Goal: Use online tool/utility: Utilize a website feature to perform a specific function

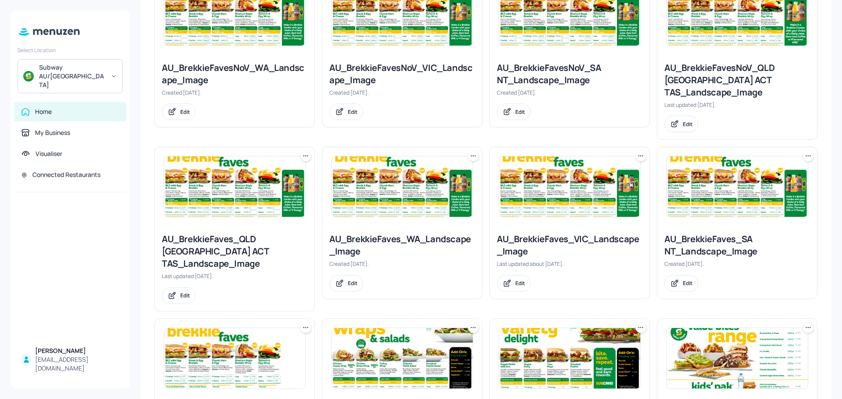
scroll to position [175, 0]
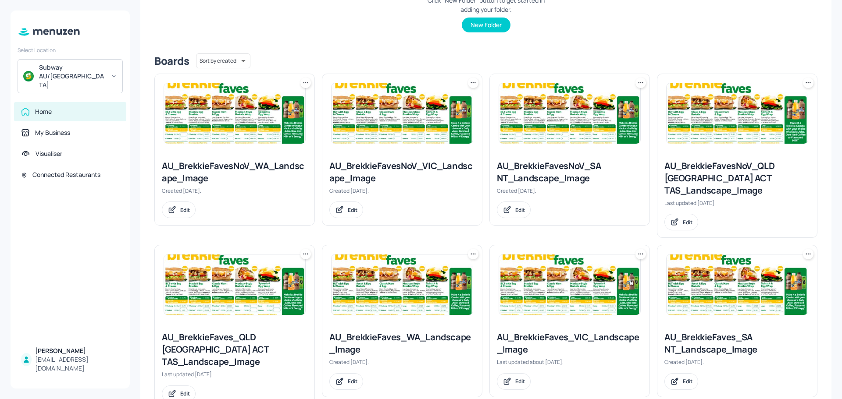
click at [399, 122] on img at bounding box center [401, 113] width 141 height 61
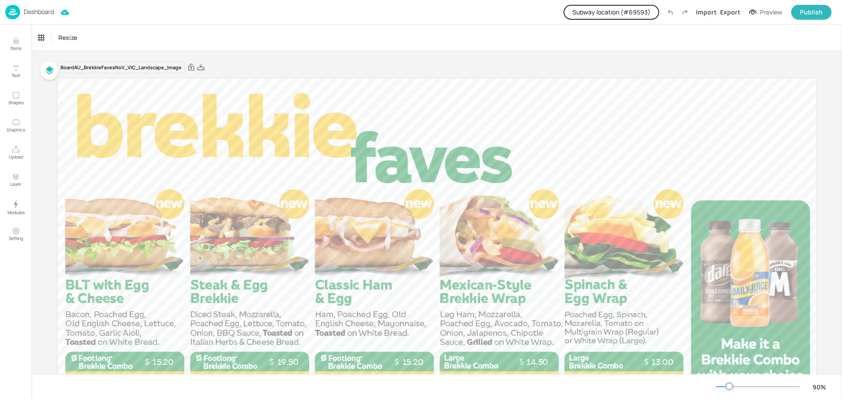
click at [621, 11] on button "Subway location (# 69593 )" at bounding box center [611, 12] width 96 height 15
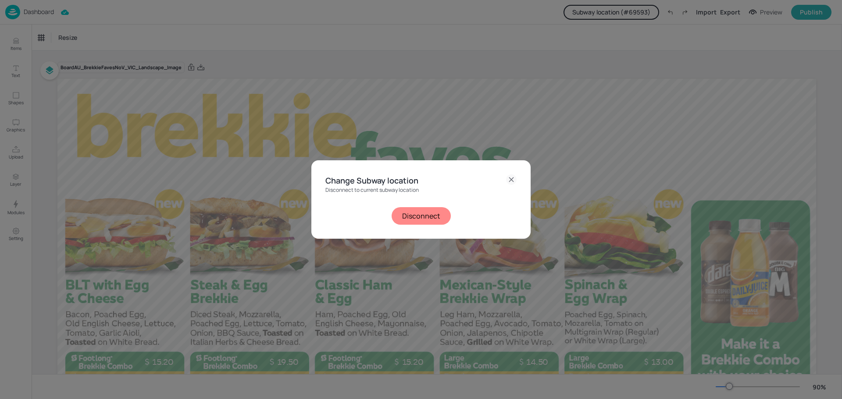
click at [413, 219] on button "Disconnect" at bounding box center [421, 216] width 59 height 18
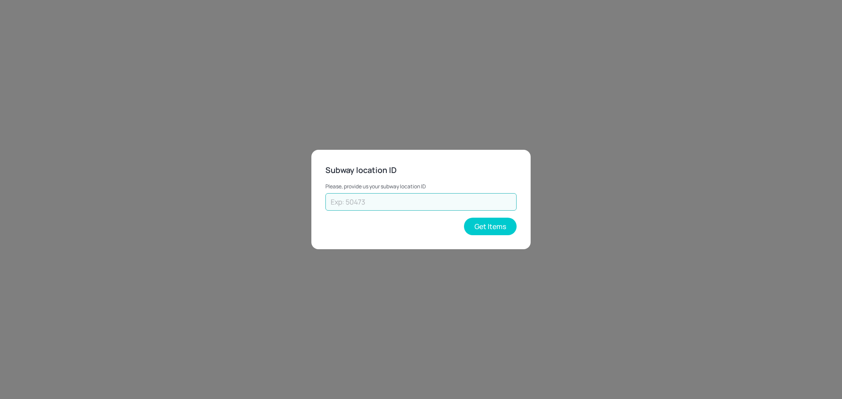
click at [406, 195] on input "text" at bounding box center [420, 202] width 191 height 18
paste input "73617"
type input "73617"
click at [497, 229] on button "Get Items" at bounding box center [490, 227] width 53 height 18
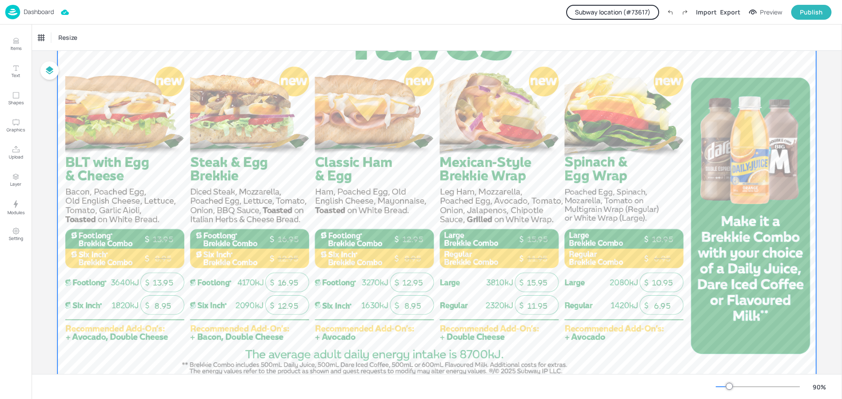
scroll to position [132, 0]
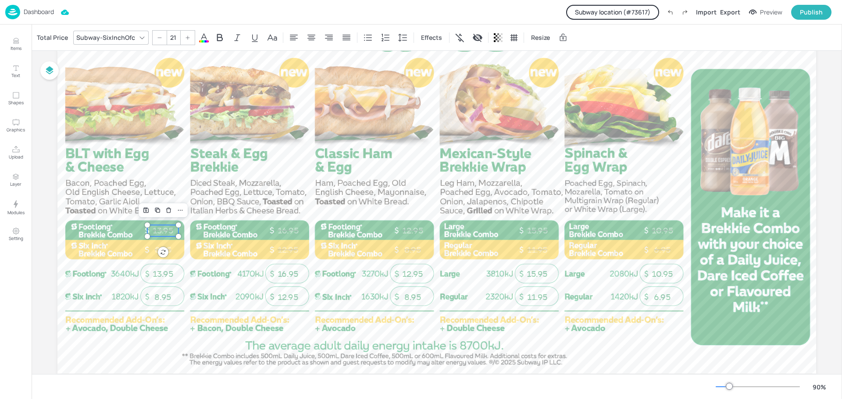
click at [170, 232] on p "13.95" at bounding box center [162, 230] width 31 height 11
click at [51, 39] on div "Total Price" at bounding box center [52, 38] width 35 height 14
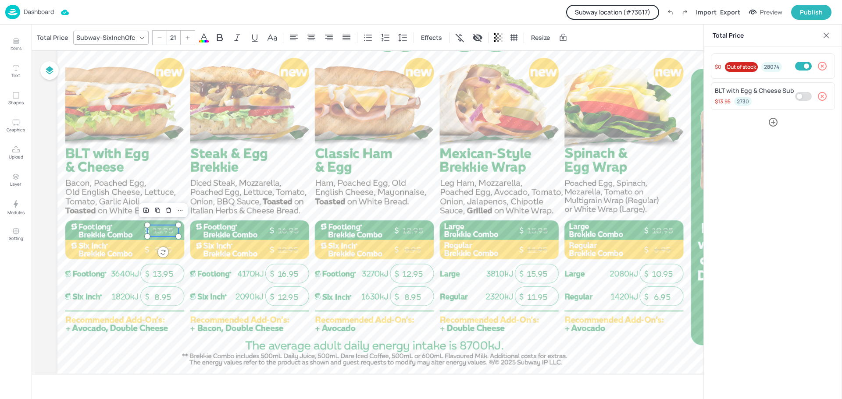
click at [631, 12] on button "Subway location (# 73617 )" at bounding box center [612, 12] width 93 height 15
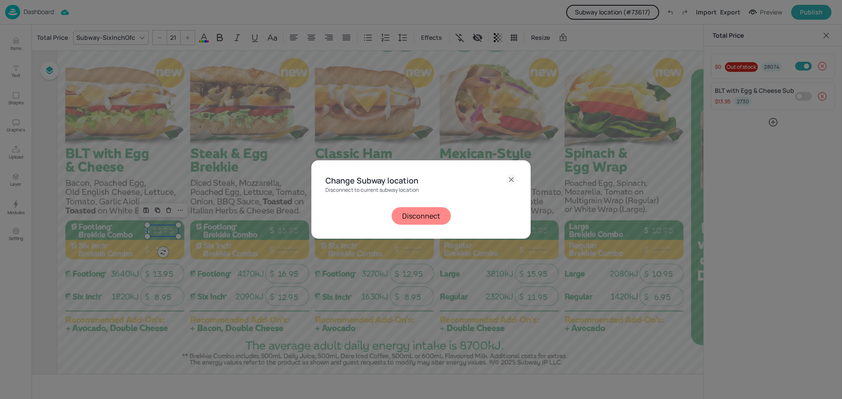
click at [410, 215] on button "Disconnect" at bounding box center [421, 216] width 59 height 18
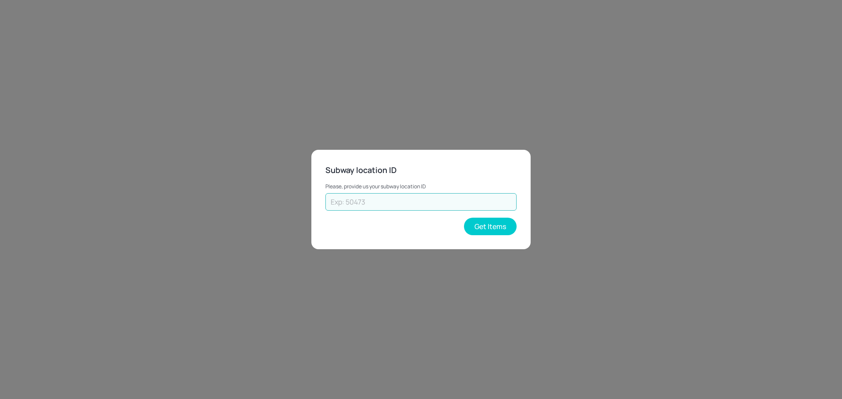
click at [398, 198] on input "text" at bounding box center [420, 202] width 191 height 18
type input "18420"
click at [503, 231] on button "Get Items" at bounding box center [490, 227] width 53 height 18
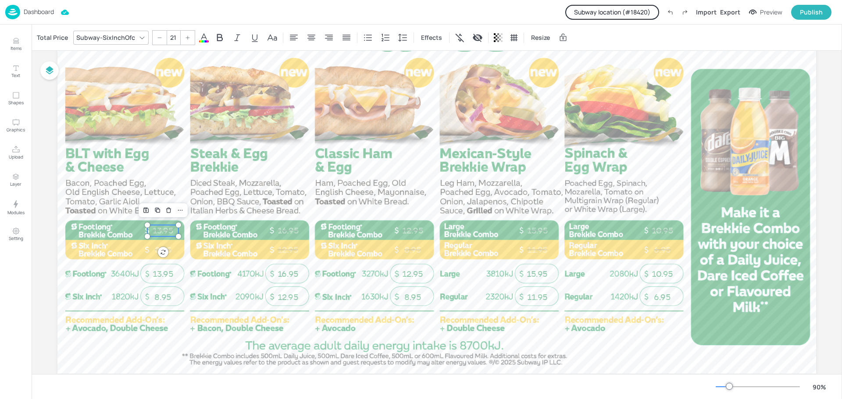
click at [163, 229] on p "13.95" at bounding box center [162, 230] width 31 height 11
click at [50, 39] on div "Total Price" at bounding box center [52, 38] width 35 height 14
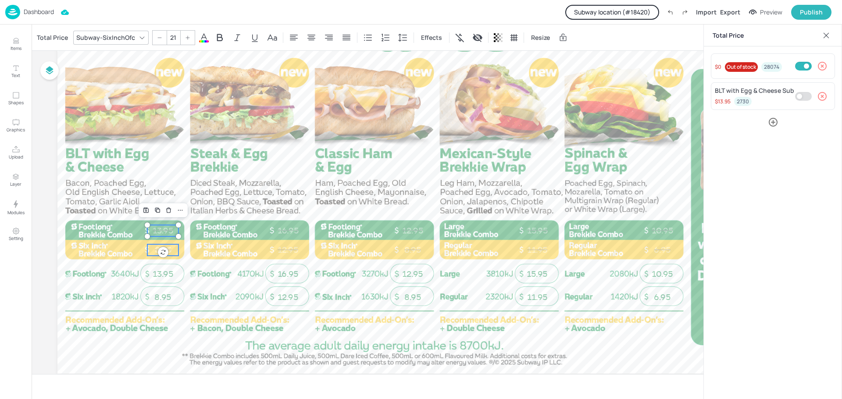
type input "--"
checkbox input "true"
type input "21"
click at [174, 251] on p "8.95" at bounding box center [162, 250] width 31 height 11
